Goal: Task Accomplishment & Management: Manage account settings

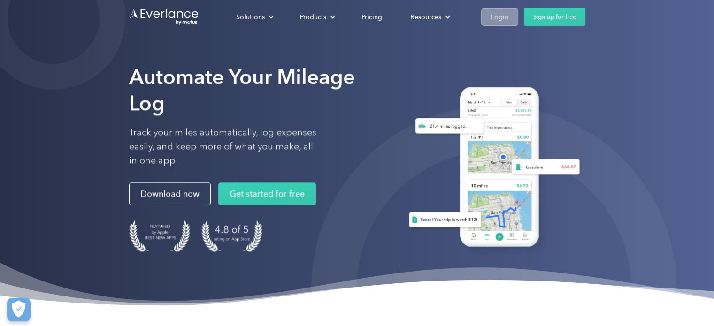
click at [504, 13] on div "Login" at bounding box center [499, 17] width 17 height 12
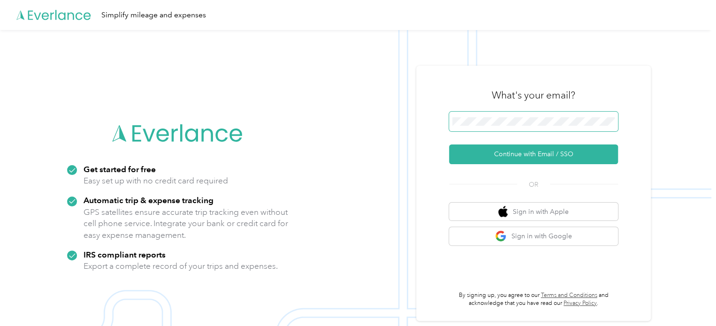
click at [495, 128] on span at bounding box center [533, 122] width 169 height 20
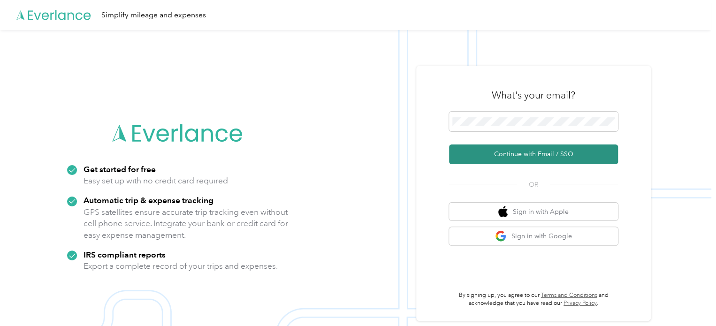
click at [507, 151] on button "Continue with Email / SSO" at bounding box center [533, 155] width 169 height 20
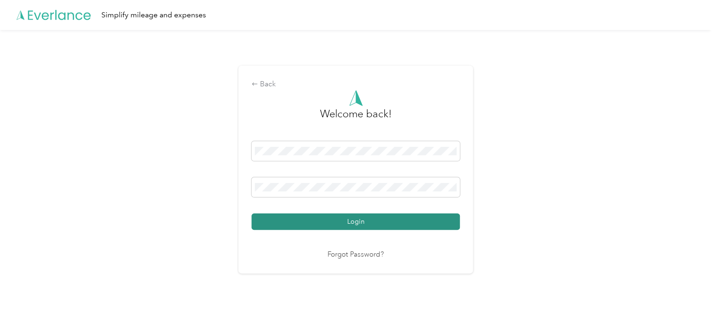
click at [355, 227] on button "Login" at bounding box center [356, 222] width 208 height 16
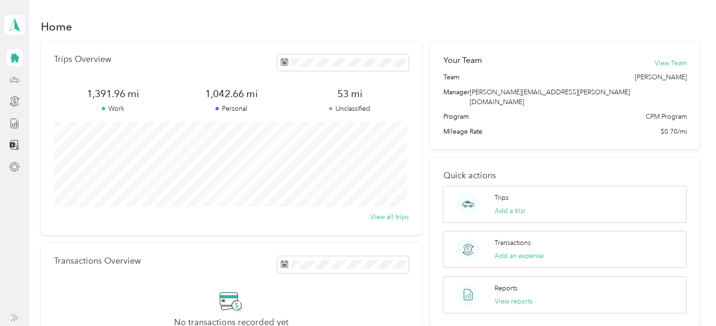
click at [18, 73] on div at bounding box center [15, 79] width 16 height 17
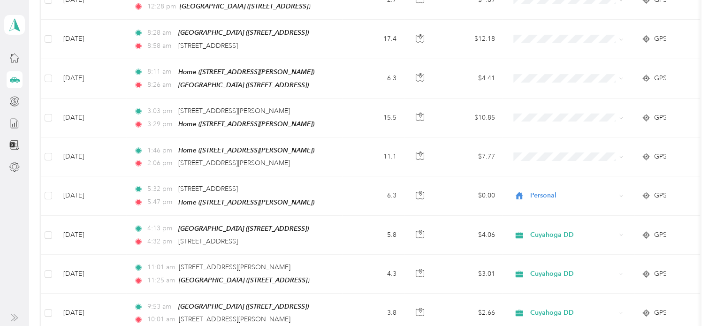
scroll to position [188, 0]
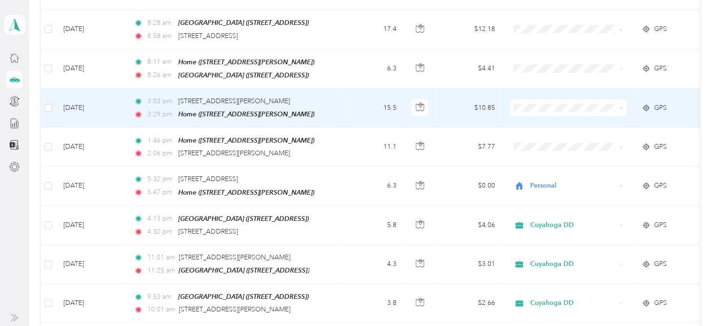
click at [54, 105] on td at bounding box center [48, 108] width 15 height 39
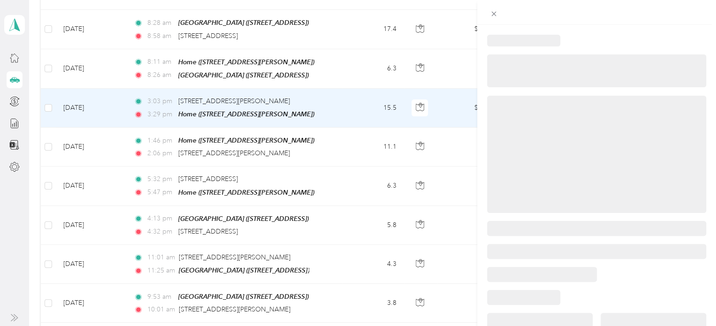
click at [47, 106] on div at bounding box center [358, 163] width 716 height 326
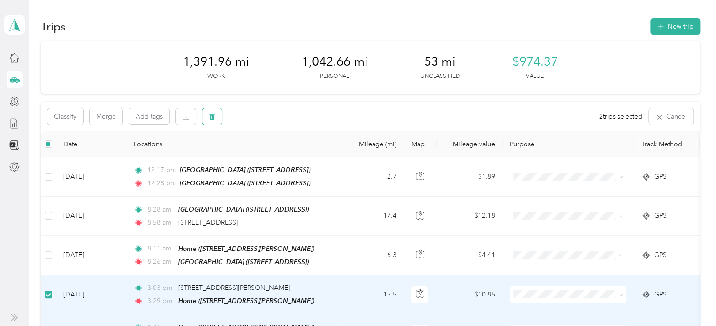
click at [214, 122] on button "button" at bounding box center [212, 116] width 20 height 16
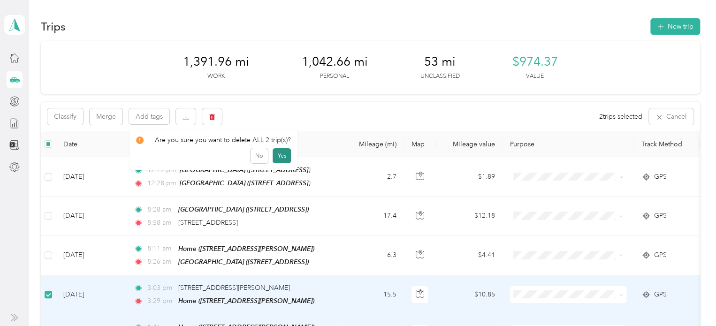
drag, startPoint x: 277, startPoint y: 153, endPoint x: 287, endPoint y: 154, distance: 10.3
click at [277, 153] on button "Yes" at bounding box center [282, 155] width 18 height 15
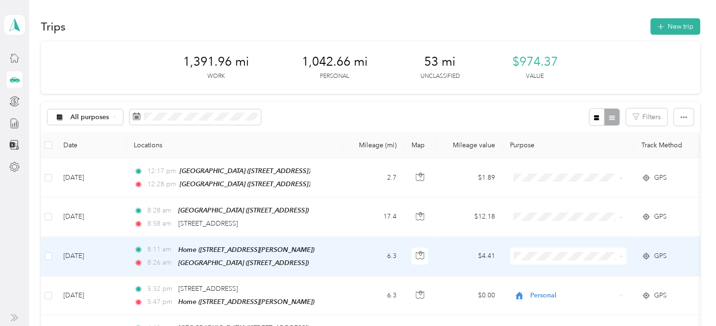
click at [558, 285] on span "Personal" at bounding box center [576, 288] width 87 height 10
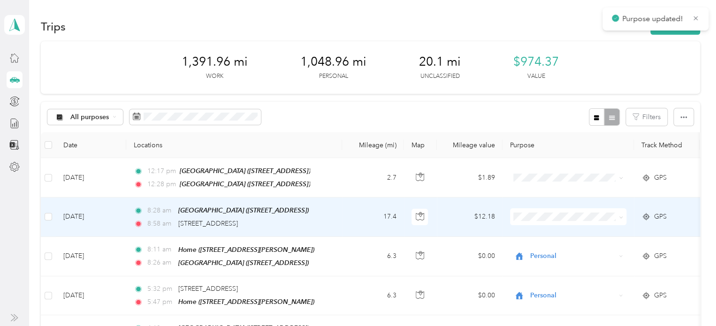
click at [550, 234] on span "Cuyahoga DD" at bounding box center [576, 232] width 87 height 10
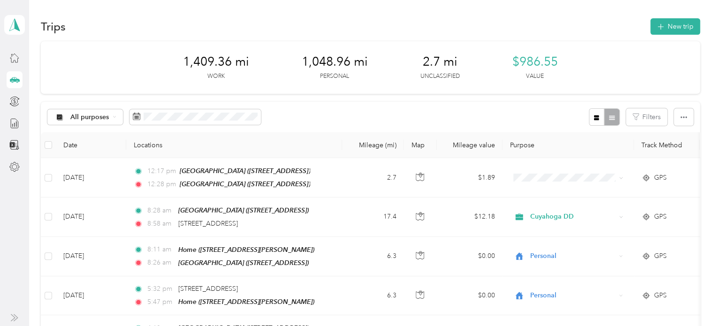
click at [549, 117] on div "All purposes Filters" at bounding box center [370, 117] width 659 height 31
click at [662, 30] on button "New trip" at bounding box center [675, 26] width 50 height 16
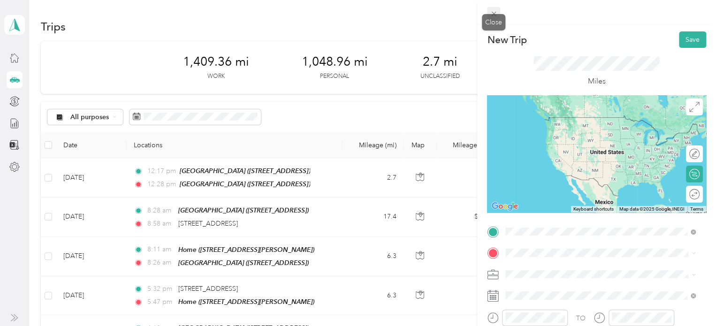
click at [494, 11] on icon at bounding box center [494, 14] width 8 height 8
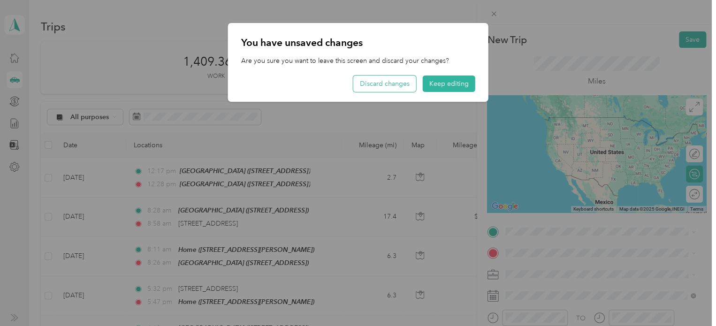
click at [392, 86] on button "Discard changes" at bounding box center [384, 84] width 63 height 16
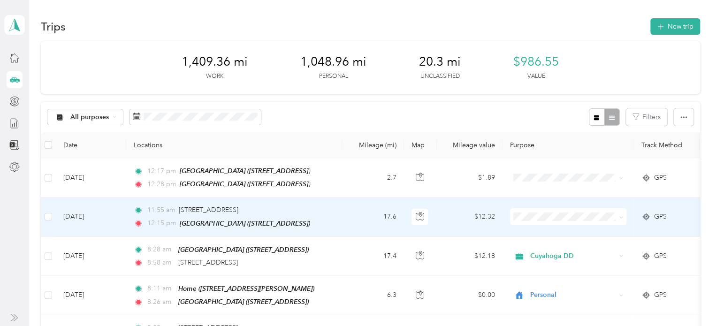
click at [543, 230] on span "Cuyahoga DD" at bounding box center [576, 230] width 87 height 10
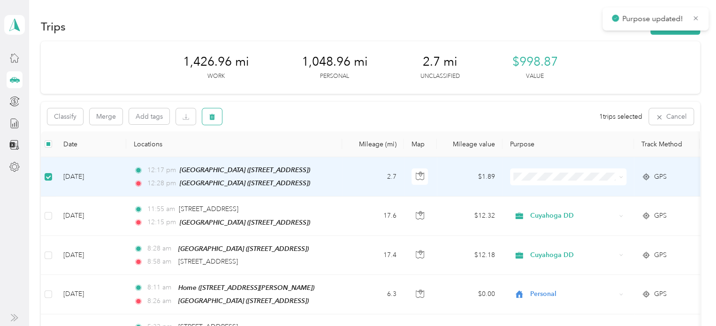
click at [214, 110] on button "button" at bounding box center [212, 116] width 20 height 16
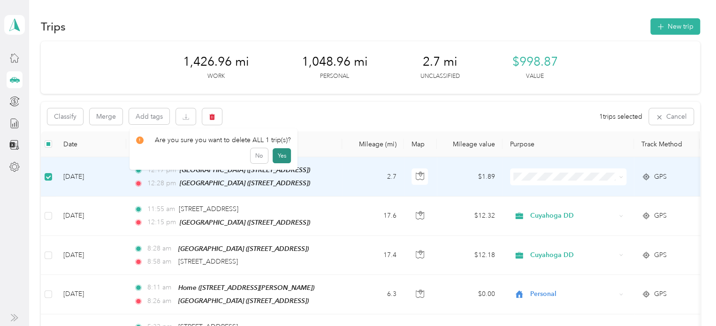
click at [281, 160] on button "Yes" at bounding box center [282, 155] width 18 height 15
